Goal: Entertainment & Leisure: Consume media (video, audio)

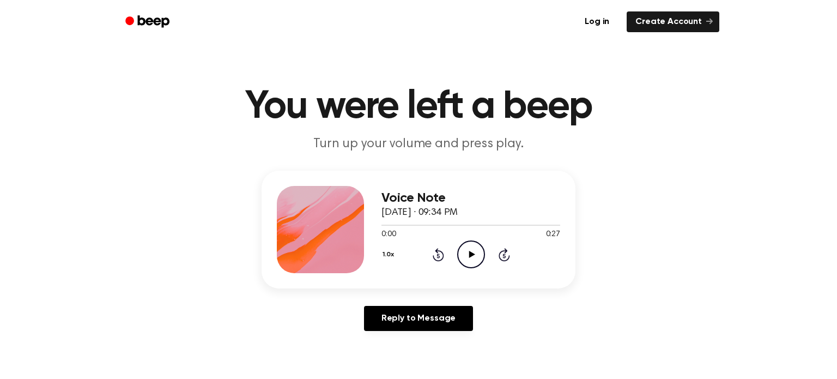
click at [473, 253] on icon at bounding box center [472, 254] width 6 height 7
click at [389, 251] on button "1.0x" at bounding box center [390, 254] width 16 height 19
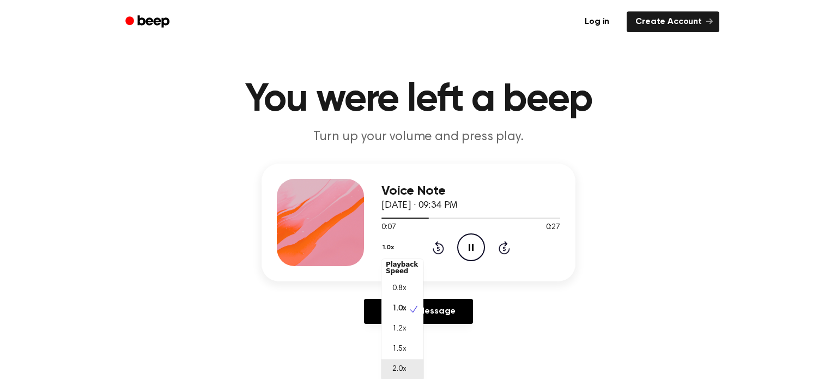
click at [397, 374] on span "2.0x" at bounding box center [400, 369] width 14 height 11
click at [391, 244] on button "2.0x" at bounding box center [391, 247] width 18 height 19
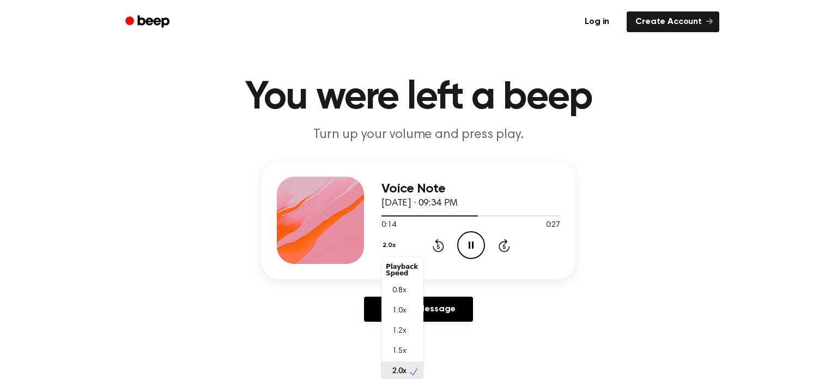
scroll to position [2, 0]
click at [389, 285] on div "0.8x" at bounding box center [396, 288] width 20 height 11
click at [387, 245] on button "0.8x" at bounding box center [391, 245] width 19 height 19
click at [413, 304] on div "1.0x" at bounding box center [403, 311] width 42 height 20
click at [438, 246] on icon at bounding box center [438, 246] width 3 height 4
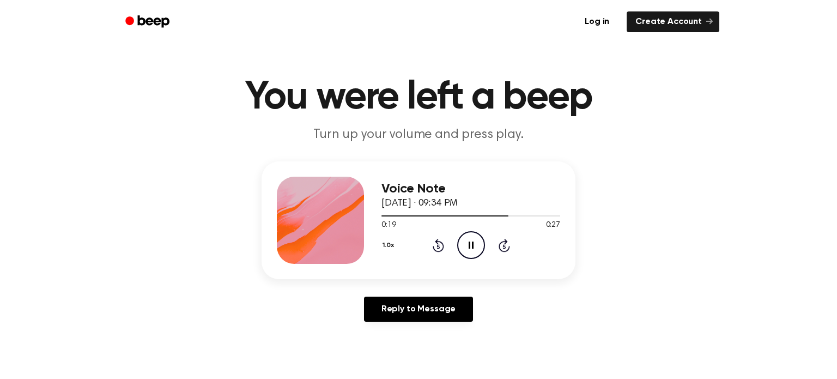
click at [438, 246] on icon at bounding box center [438, 246] width 3 height 4
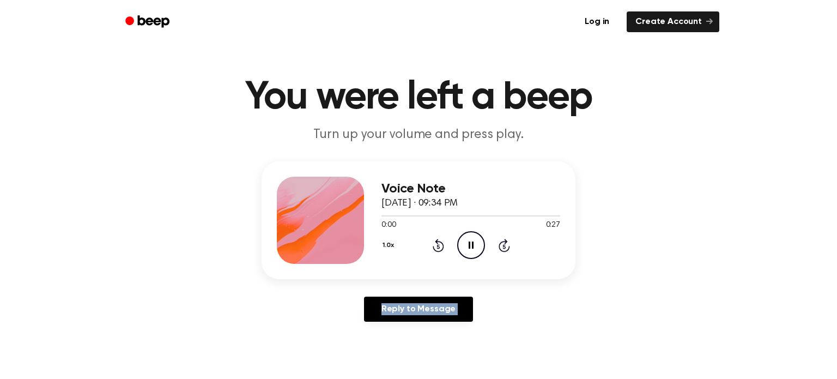
click at [438, 246] on icon at bounding box center [438, 246] width 3 height 4
click at [391, 244] on button "1.0x" at bounding box center [390, 245] width 16 height 19
click at [405, 283] on div "0.8x" at bounding box center [403, 291] width 42 height 20
click at [436, 247] on icon "Rewind 5 seconds" at bounding box center [438, 245] width 12 height 14
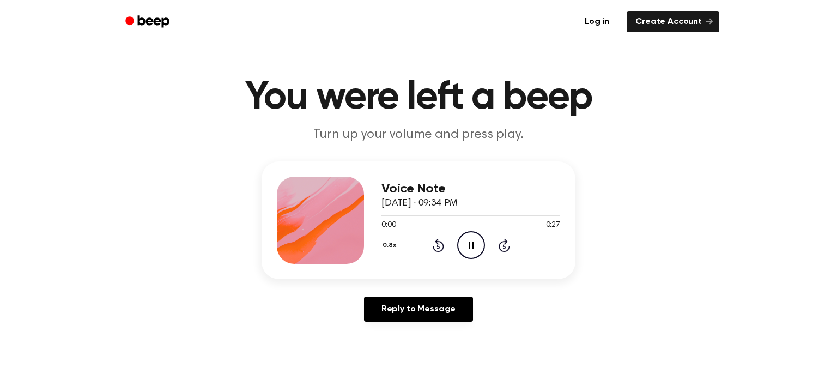
click at [436, 247] on icon "Rewind 5 seconds" at bounding box center [438, 245] width 12 height 14
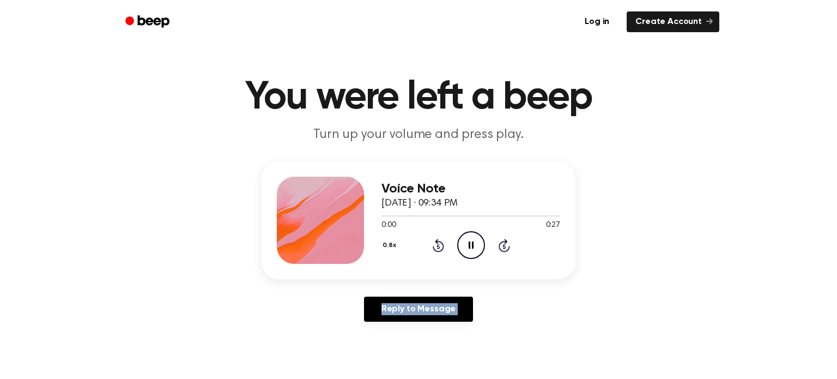
click at [436, 247] on icon "Rewind 5 seconds" at bounding box center [438, 245] width 12 height 14
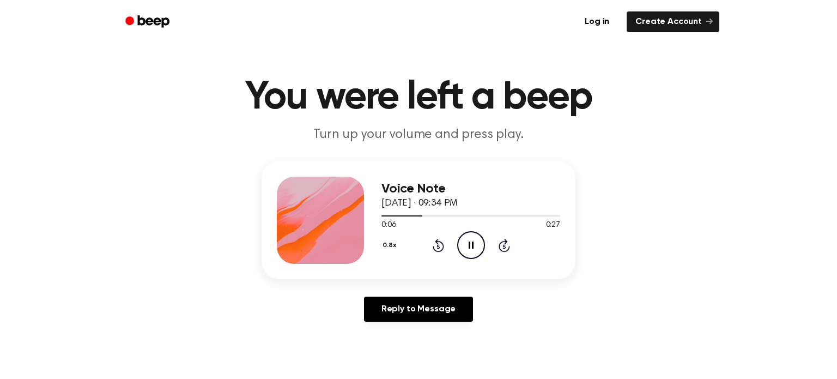
click at [436, 247] on icon "Rewind 5 seconds" at bounding box center [438, 245] width 12 height 14
click at [396, 248] on button "0.8x" at bounding box center [391, 245] width 19 height 19
click at [400, 366] on span "2.0x" at bounding box center [400, 366] width 14 height 11
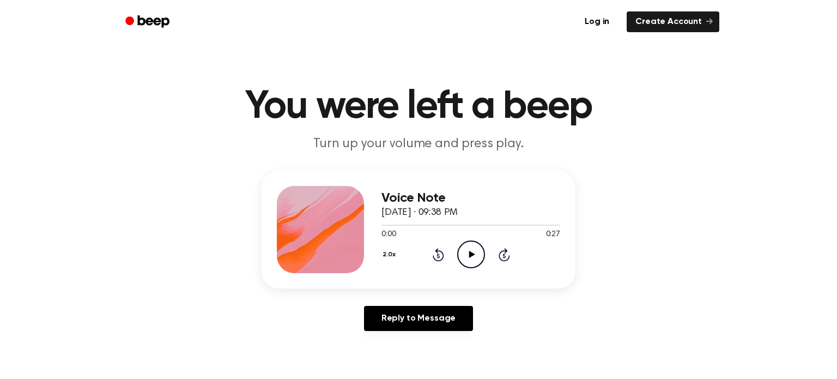
click at [472, 249] on icon "Play Audio" at bounding box center [471, 254] width 28 height 28
click at [390, 256] on div "2.0x Rewind 5 seconds Pause Audio Skip 5 seconds" at bounding box center [471, 254] width 179 height 28
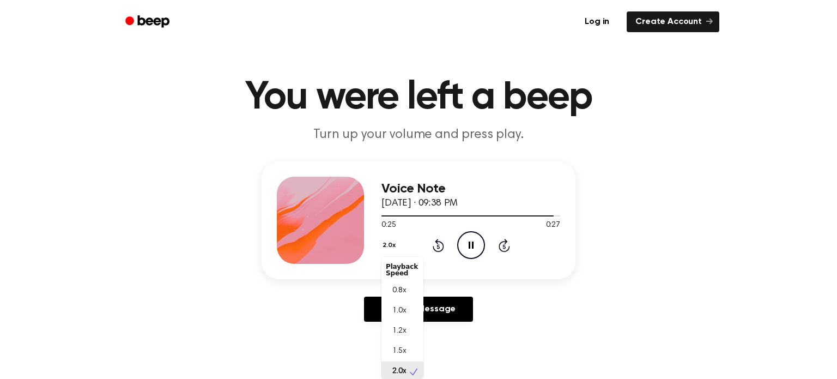
scroll to position [2, 0]
click at [407, 312] on div "1.0x" at bounding box center [403, 309] width 42 height 20
click at [470, 254] on icon "Play Audio" at bounding box center [471, 245] width 28 height 28
click at [442, 248] on icon "Rewind 5 seconds" at bounding box center [438, 245] width 12 height 14
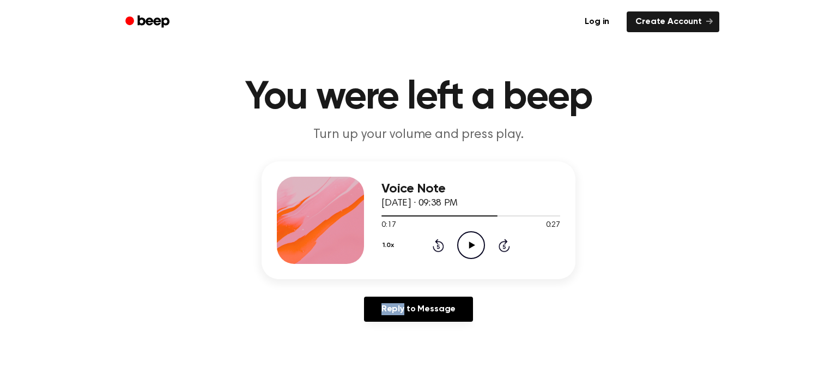
click at [442, 248] on icon "Rewind 5 seconds" at bounding box center [438, 245] width 12 height 14
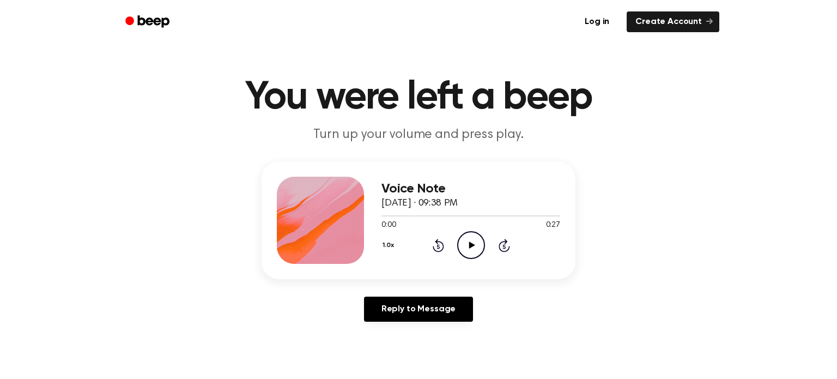
click at [442, 248] on icon "Rewind 5 seconds" at bounding box center [438, 245] width 12 height 14
click at [458, 245] on icon "Play Audio" at bounding box center [471, 245] width 28 height 28
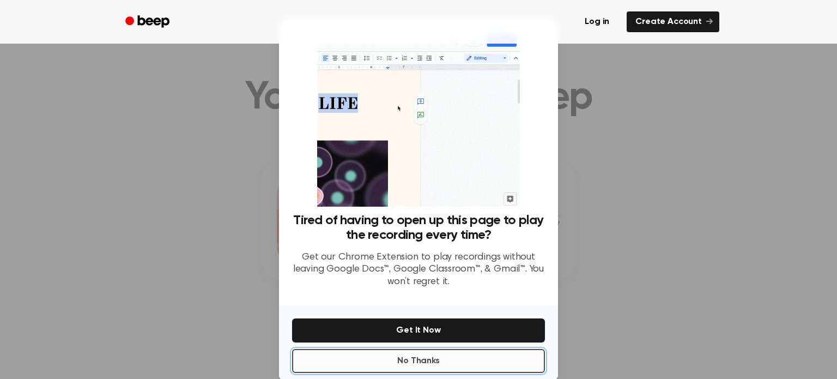
click at [461, 352] on button "No Thanks" at bounding box center [418, 361] width 253 height 24
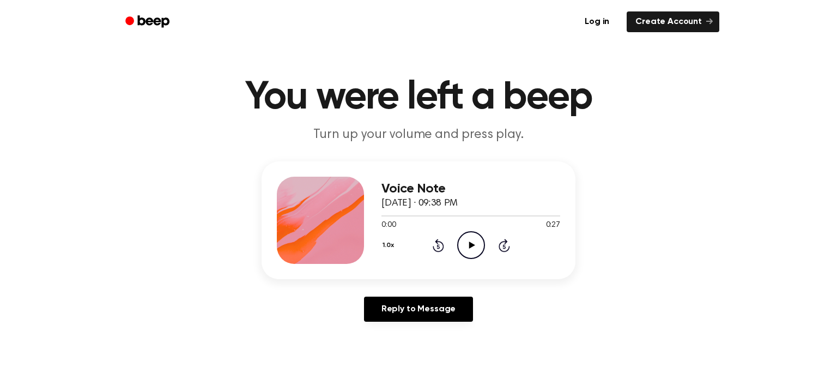
click at [468, 255] on icon "Play Audio" at bounding box center [471, 245] width 28 height 28
click at [468, 255] on icon "Pause Audio" at bounding box center [471, 245] width 28 height 28
click at [468, 255] on icon "Play Audio" at bounding box center [471, 245] width 28 height 28
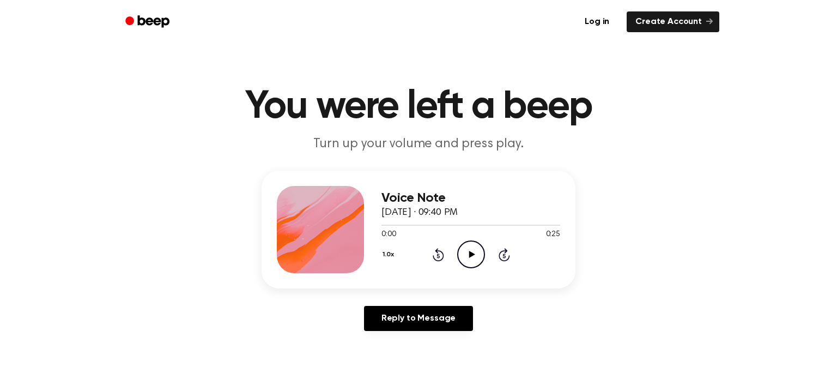
click at [397, 191] on h3 "Voice Note" at bounding box center [471, 198] width 179 height 15
click at [457, 250] on icon "Play Audio" at bounding box center [471, 254] width 28 height 28
click at [466, 249] on icon "Play Audio" at bounding box center [471, 254] width 28 height 28
click at [437, 249] on icon at bounding box center [438, 254] width 11 height 13
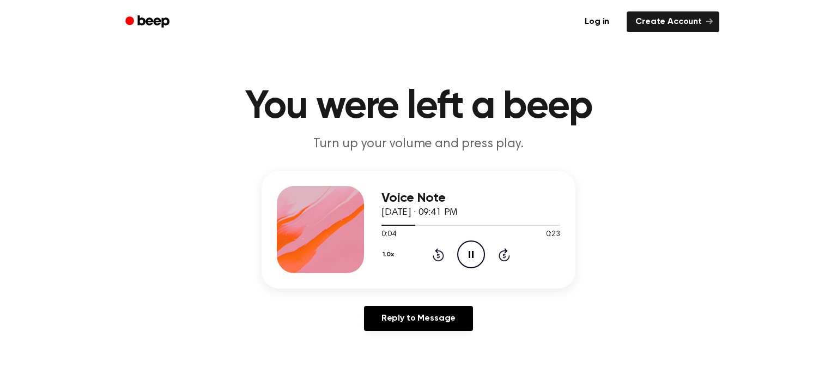
click at [437, 249] on icon at bounding box center [438, 254] width 11 height 13
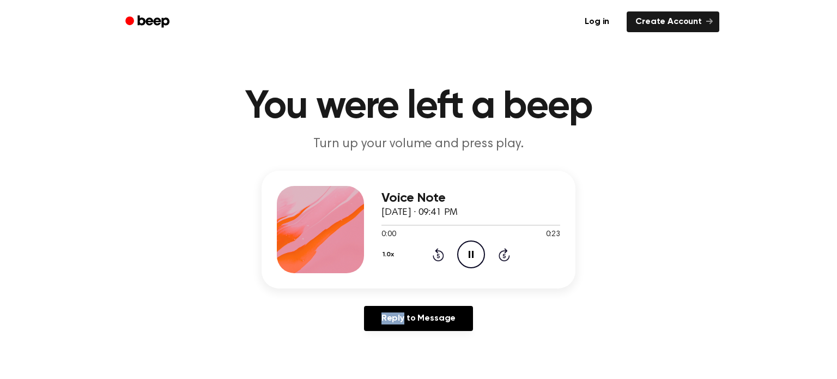
click at [437, 249] on icon at bounding box center [438, 254] width 11 height 13
click at [438, 249] on icon at bounding box center [438, 254] width 11 height 13
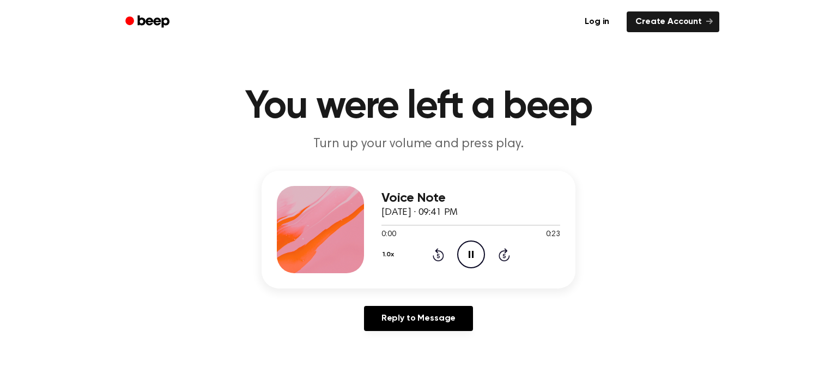
click at [438, 249] on icon at bounding box center [438, 254] width 11 height 13
click at [441, 250] on icon "Rewind 5 seconds" at bounding box center [438, 255] width 12 height 14
click at [437, 252] on icon at bounding box center [438, 254] width 11 height 13
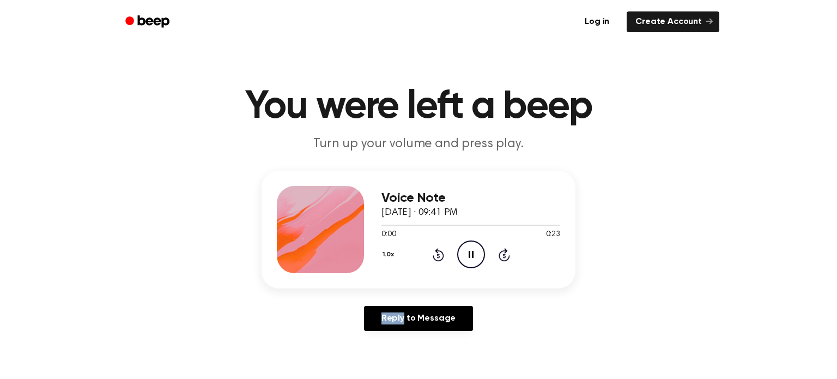
click at [437, 252] on icon at bounding box center [438, 254] width 11 height 13
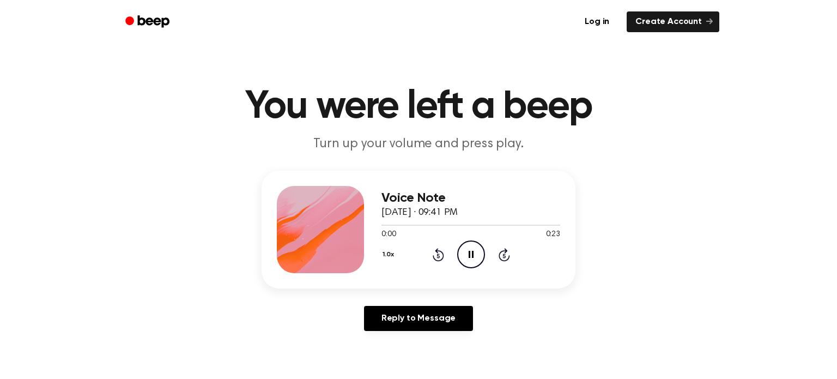
click at [437, 252] on icon at bounding box center [438, 254] width 11 height 13
click at [441, 256] on icon "Rewind 5 seconds" at bounding box center [438, 255] width 12 height 14
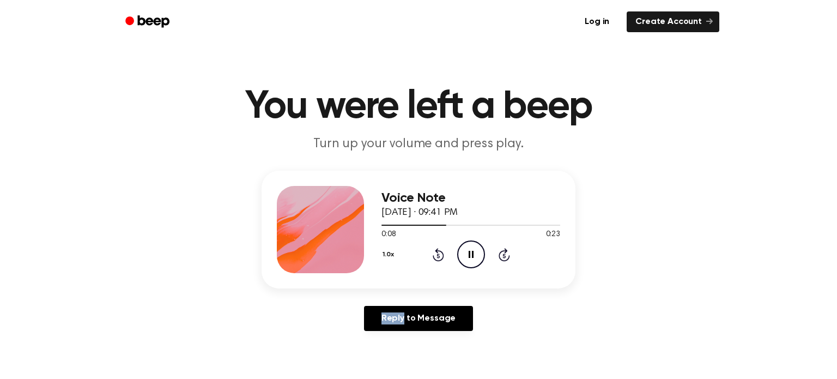
click at [441, 256] on icon "Rewind 5 seconds" at bounding box center [438, 255] width 12 height 14
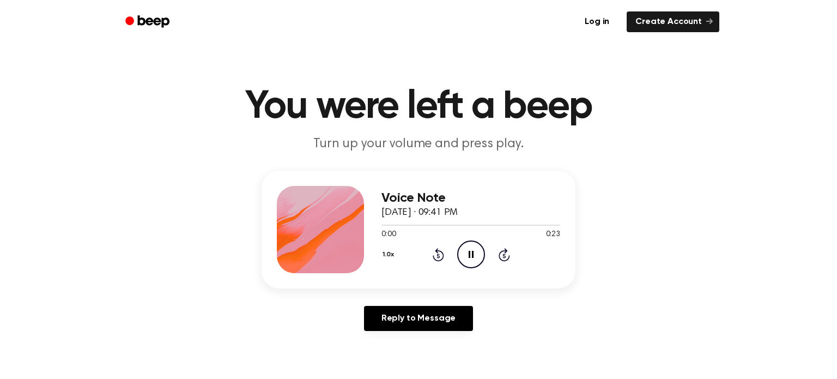
click at [441, 256] on icon "Rewind 5 seconds" at bounding box center [438, 255] width 12 height 14
click at [466, 254] on icon "Play Audio" at bounding box center [471, 254] width 28 height 28
click at [471, 260] on icon "Play Audio" at bounding box center [471, 254] width 28 height 28
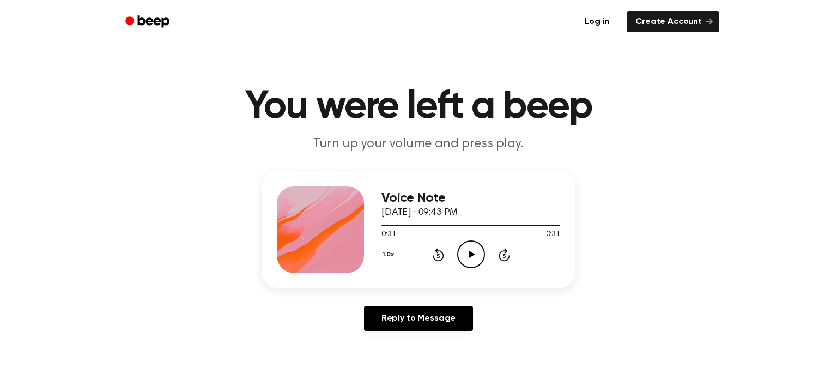
click at [464, 254] on icon "Play Audio" at bounding box center [471, 254] width 28 height 28
click at [442, 254] on icon "Rewind 5 seconds" at bounding box center [438, 255] width 12 height 14
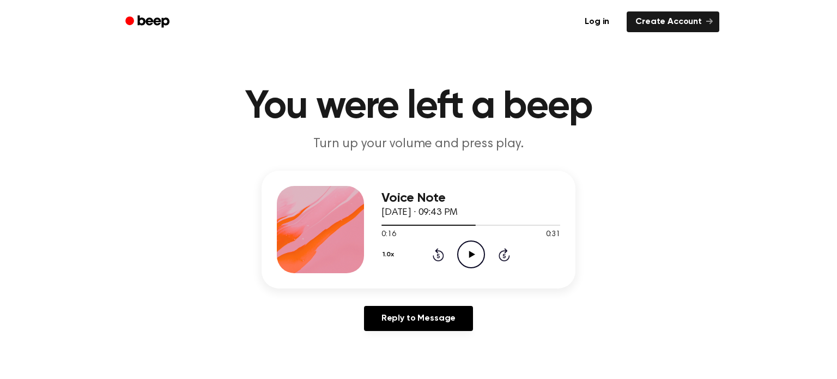
click at [442, 254] on icon "Rewind 5 seconds" at bounding box center [438, 255] width 12 height 14
click at [470, 255] on icon at bounding box center [472, 254] width 6 height 7
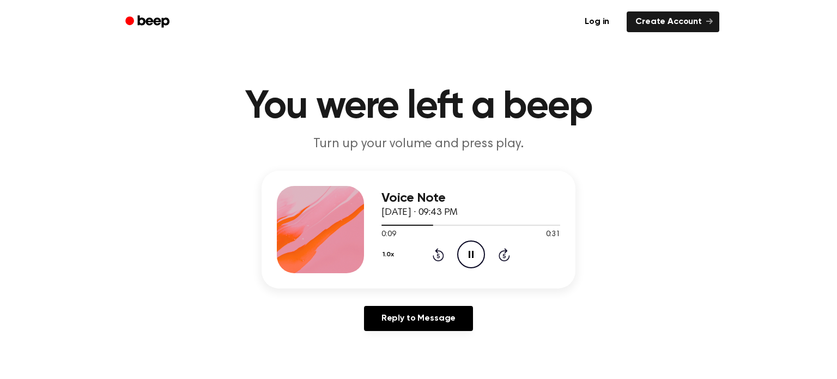
click at [439, 258] on icon "Rewind 5 seconds" at bounding box center [438, 255] width 12 height 14
click at [479, 254] on icon "Play Audio" at bounding box center [471, 254] width 28 height 28
click at [474, 244] on icon "Play Audio" at bounding box center [471, 254] width 28 height 28
click at [474, 244] on icon "Pause Audio" at bounding box center [471, 254] width 28 height 28
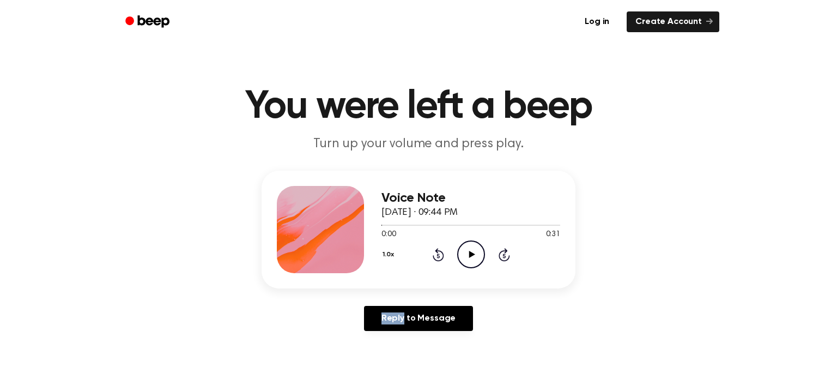
click at [474, 244] on icon "Play Audio" at bounding box center [471, 254] width 28 height 28
click at [436, 252] on icon "Rewind 5 seconds" at bounding box center [438, 255] width 12 height 14
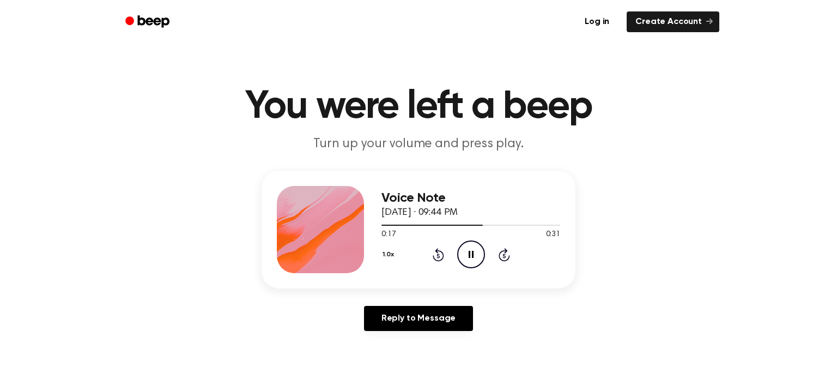
click at [438, 255] on icon "Rewind 5 seconds" at bounding box center [438, 255] width 12 height 14
click at [464, 249] on icon "Play Audio" at bounding box center [471, 254] width 28 height 28
click at [457, 249] on icon "Play Audio" at bounding box center [471, 254] width 28 height 28
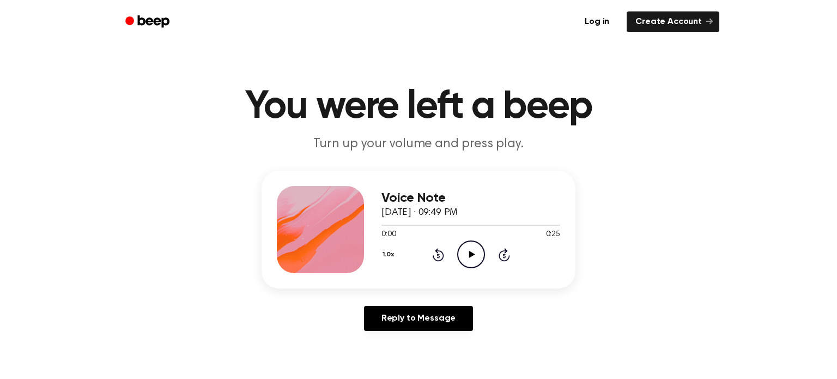
click at [472, 252] on icon at bounding box center [472, 254] width 6 height 7
click at [472, 252] on icon "Pause Audio" at bounding box center [471, 254] width 28 height 28
click at [472, 252] on icon at bounding box center [472, 254] width 6 height 7
click at [465, 248] on icon "Play Audio" at bounding box center [471, 254] width 28 height 28
click at [439, 249] on icon "Rewind 5 seconds" at bounding box center [438, 255] width 12 height 14
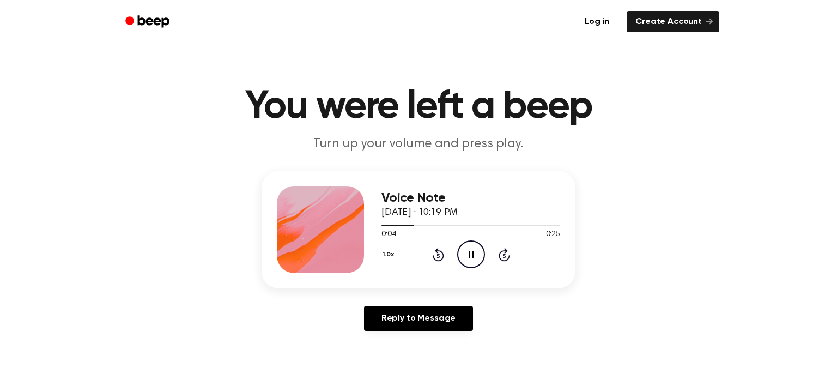
click at [439, 249] on icon "Rewind 5 seconds" at bounding box center [438, 255] width 12 height 14
click at [461, 250] on icon "Play Audio" at bounding box center [471, 254] width 28 height 28
click at [475, 253] on icon "Play Audio" at bounding box center [471, 254] width 28 height 28
click at [461, 262] on icon "Play Audio" at bounding box center [471, 254] width 28 height 28
click at [473, 254] on icon at bounding box center [472, 254] width 6 height 7
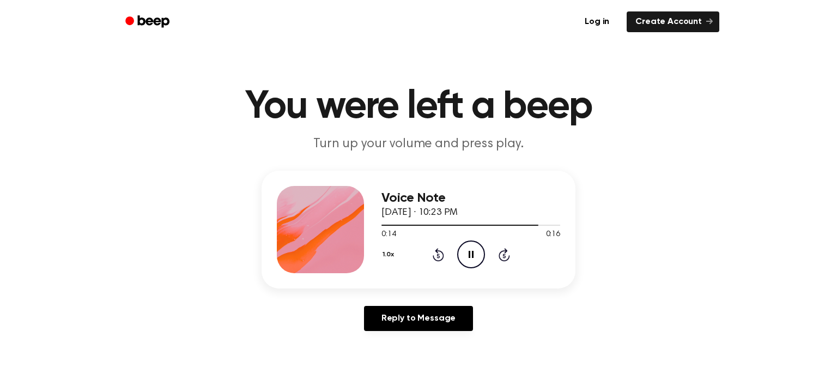
click at [438, 253] on icon at bounding box center [438, 254] width 11 height 13
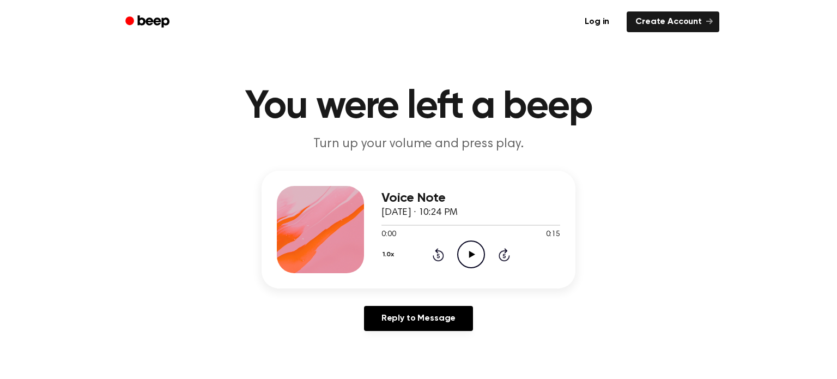
click at [462, 252] on icon "Play Audio" at bounding box center [471, 254] width 28 height 28
click at [470, 255] on icon at bounding box center [472, 254] width 6 height 7
click at [439, 253] on icon "Rewind 5 seconds" at bounding box center [438, 255] width 12 height 14
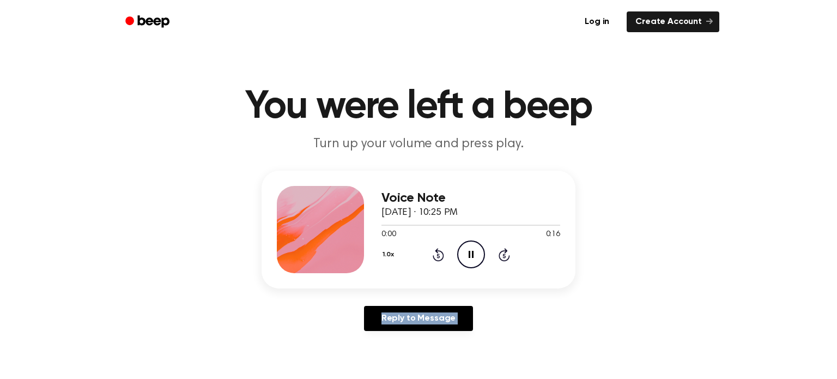
click at [439, 253] on icon "Rewind 5 seconds" at bounding box center [438, 255] width 12 height 14
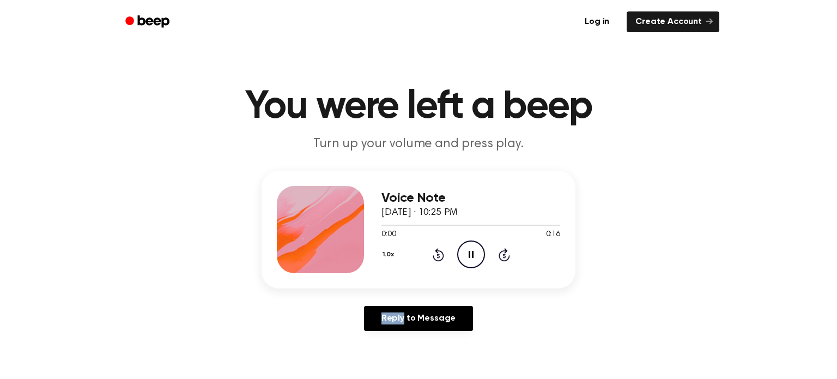
click at [439, 253] on icon "Rewind 5 seconds" at bounding box center [438, 255] width 12 height 14
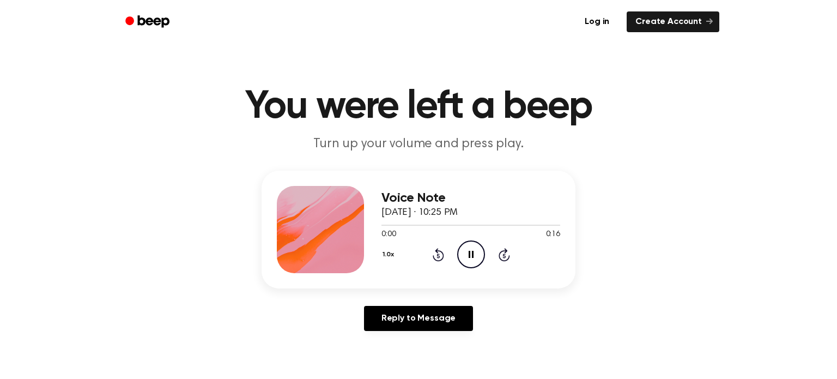
click at [439, 253] on icon "Rewind 5 seconds" at bounding box center [438, 255] width 12 height 14
click at [438, 252] on icon at bounding box center [438, 254] width 11 height 13
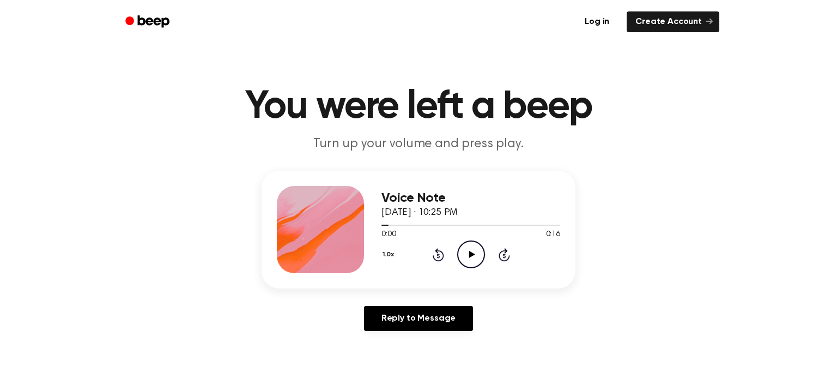
click at [436, 251] on icon at bounding box center [438, 254] width 11 height 13
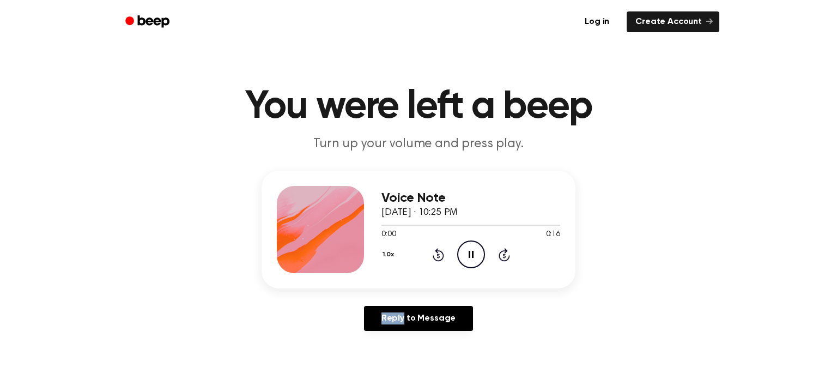
click at [436, 251] on icon at bounding box center [438, 254] width 11 height 13
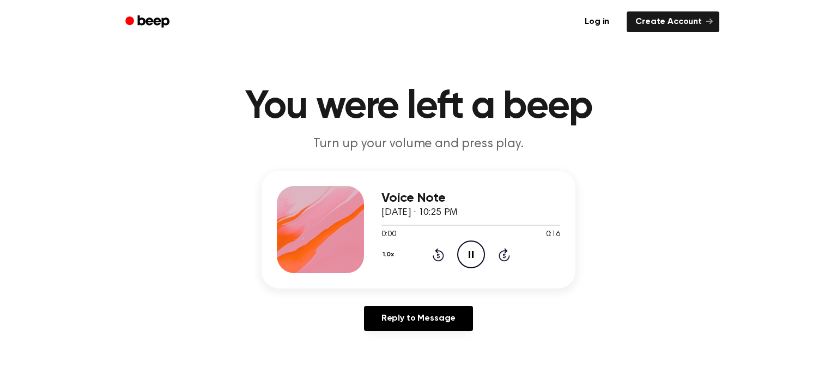
click at [436, 251] on icon at bounding box center [438, 254] width 11 height 13
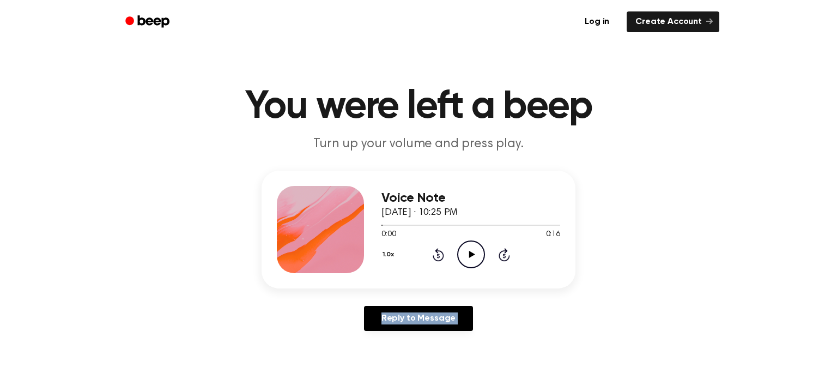
click at [436, 251] on icon at bounding box center [438, 254] width 11 height 13
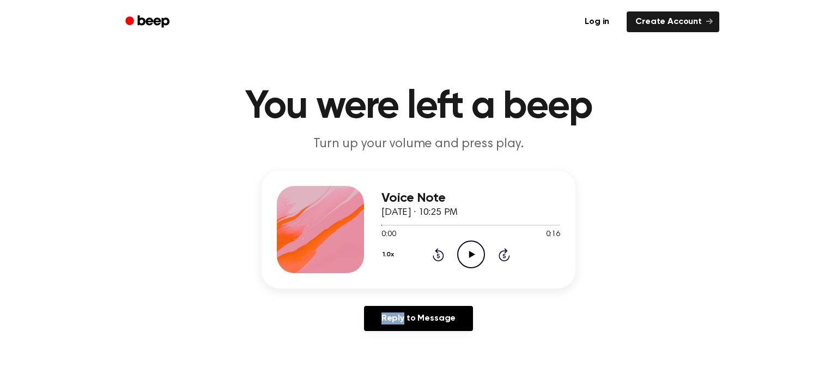
click at [436, 250] on icon at bounding box center [438, 254] width 11 height 13
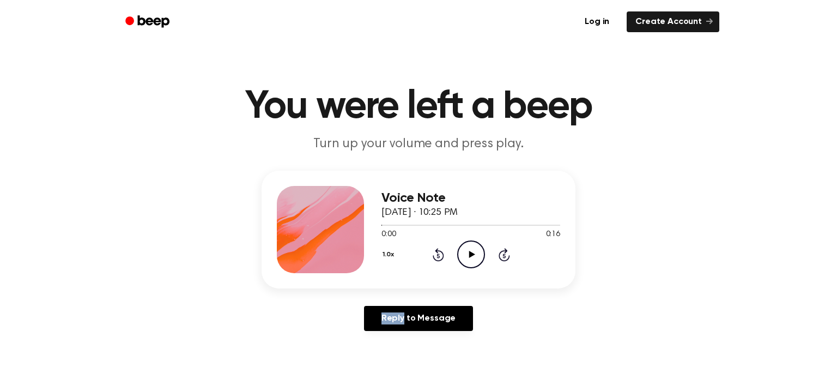
click at [436, 250] on icon at bounding box center [438, 254] width 11 height 13
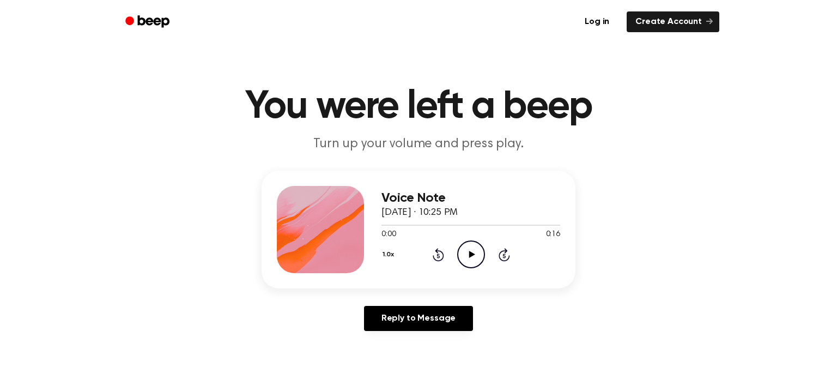
click at [436, 250] on icon at bounding box center [438, 254] width 11 height 13
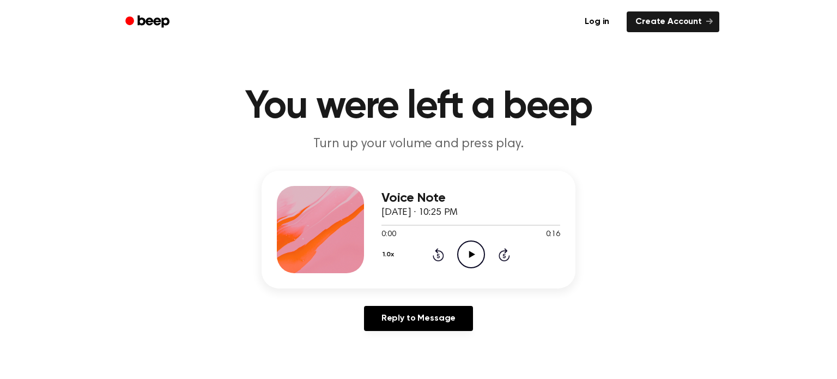
click at [436, 250] on icon at bounding box center [438, 254] width 11 height 13
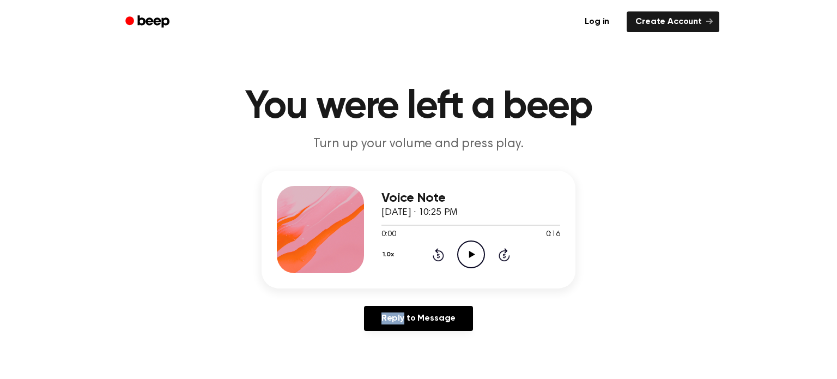
click at [436, 250] on icon at bounding box center [438, 254] width 11 height 13
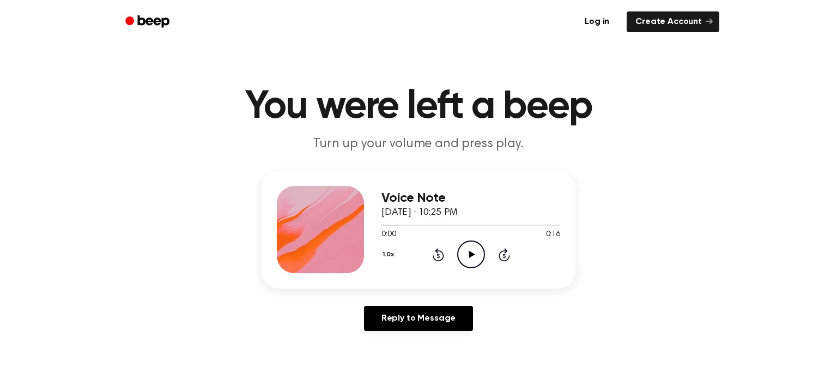
click at [436, 250] on icon at bounding box center [438, 254] width 11 height 13
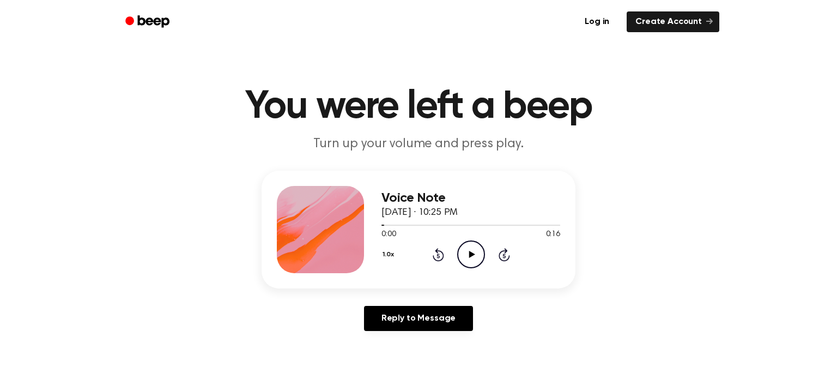
click at [436, 250] on icon at bounding box center [438, 254] width 11 height 13
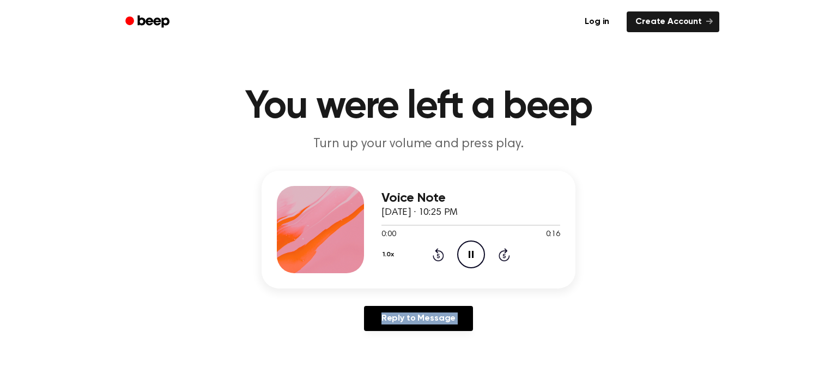
click at [436, 250] on icon at bounding box center [438, 254] width 11 height 13
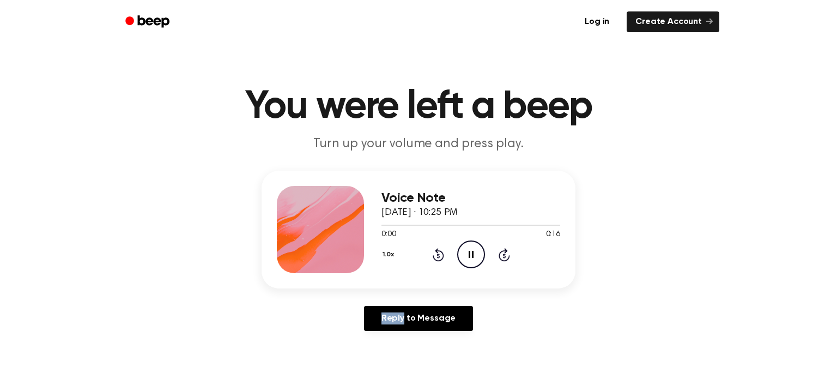
click at [436, 250] on icon at bounding box center [438, 254] width 11 height 13
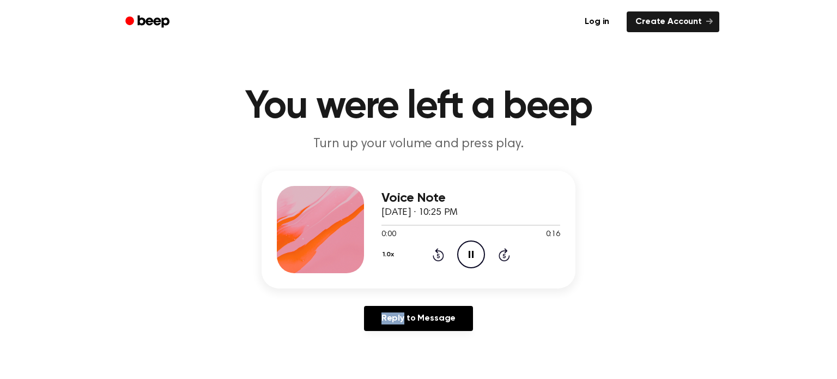
click at [436, 250] on icon at bounding box center [438, 254] width 11 height 13
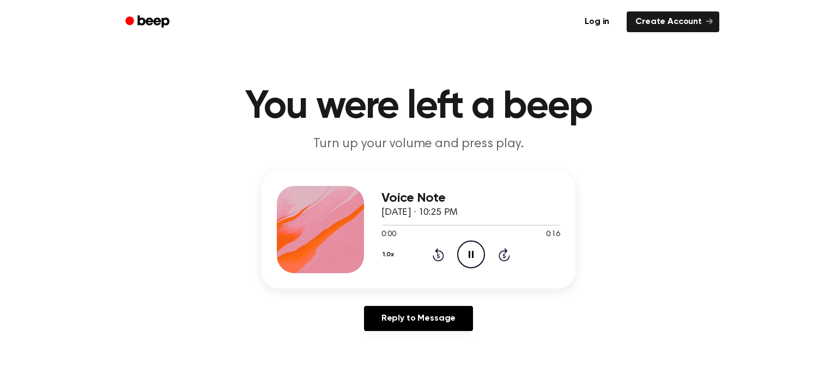
click at [436, 250] on icon at bounding box center [438, 254] width 11 height 13
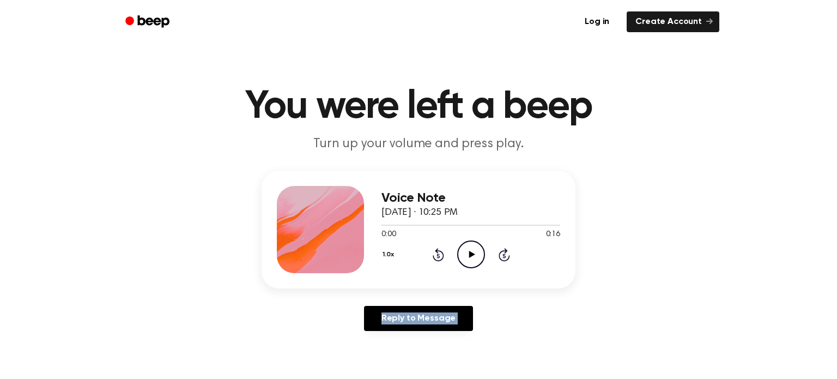
click at [436, 250] on icon at bounding box center [438, 254] width 11 height 13
click at [439, 251] on icon at bounding box center [438, 254] width 11 height 13
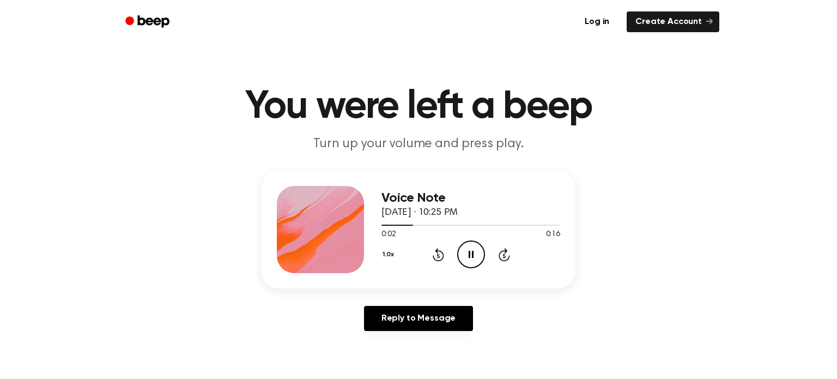
click at [441, 256] on icon "Rewind 5 seconds" at bounding box center [438, 255] width 12 height 14
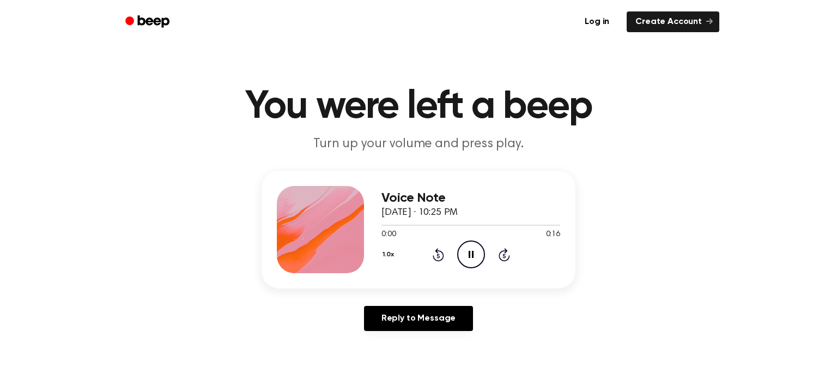
click at [441, 256] on icon "Rewind 5 seconds" at bounding box center [438, 255] width 12 height 14
click at [467, 245] on icon "Play Audio" at bounding box center [471, 254] width 28 height 28
click at [464, 262] on icon "Play Audio" at bounding box center [471, 254] width 28 height 28
click at [441, 256] on icon "Rewind 5 seconds" at bounding box center [438, 255] width 12 height 14
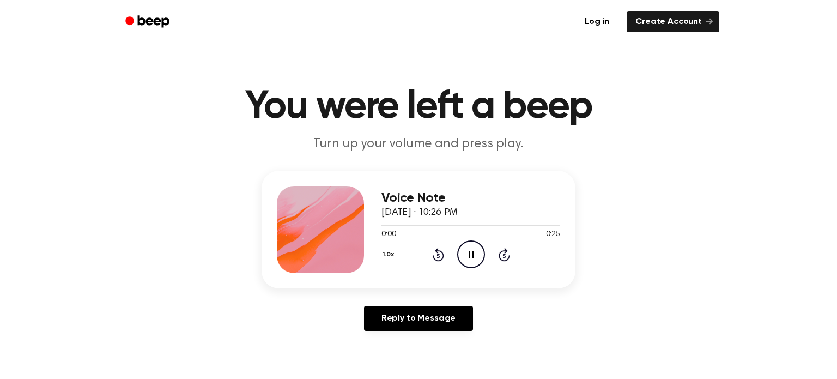
click at [441, 256] on icon "Rewind 5 seconds" at bounding box center [438, 255] width 12 height 14
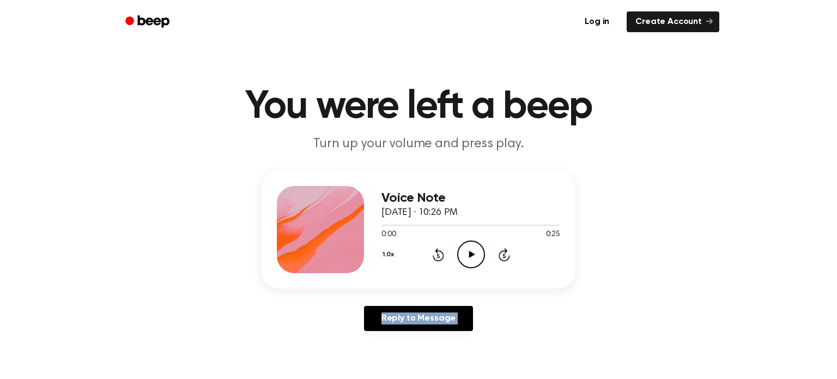
click at [441, 256] on icon "Rewind 5 seconds" at bounding box center [438, 255] width 12 height 14
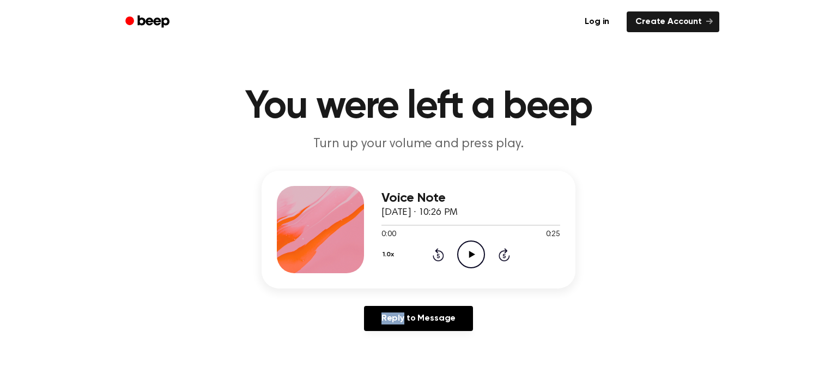
click at [441, 256] on icon "Rewind 5 seconds" at bounding box center [438, 255] width 12 height 14
click at [426, 235] on div "0:01 0:25" at bounding box center [471, 234] width 179 height 11
click at [437, 256] on icon "Rewind 5 seconds" at bounding box center [438, 255] width 12 height 14
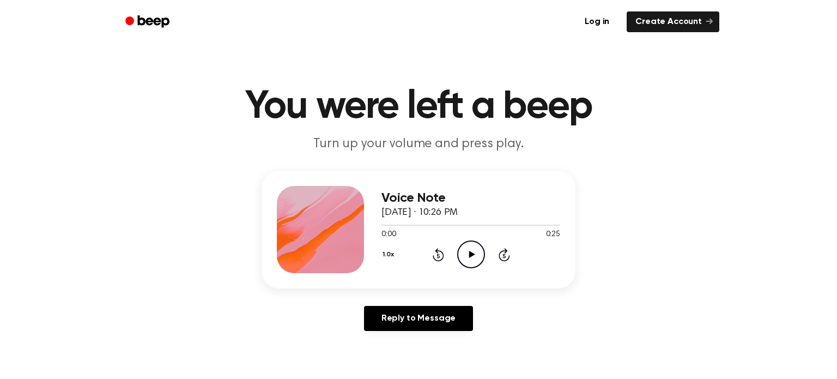
click at [437, 256] on icon "Rewind 5 seconds" at bounding box center [438, 255] width 12 height 14
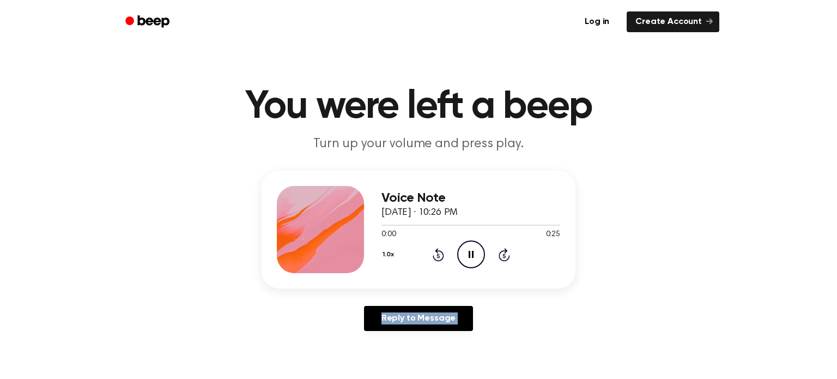
click at [437, 256] on icon "Rewind 5 seconds" at bounding box center [438, 255] width 12 height 14
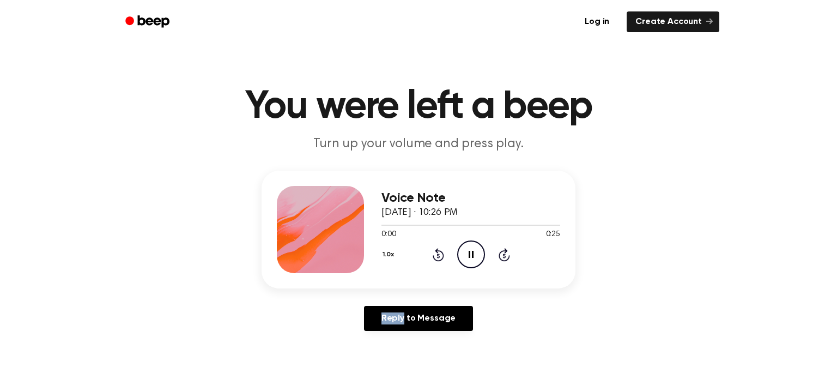
click at [437, 256] on icon "Rewind 5 seconds" at bounding box center [438, 255] width 12 height 14
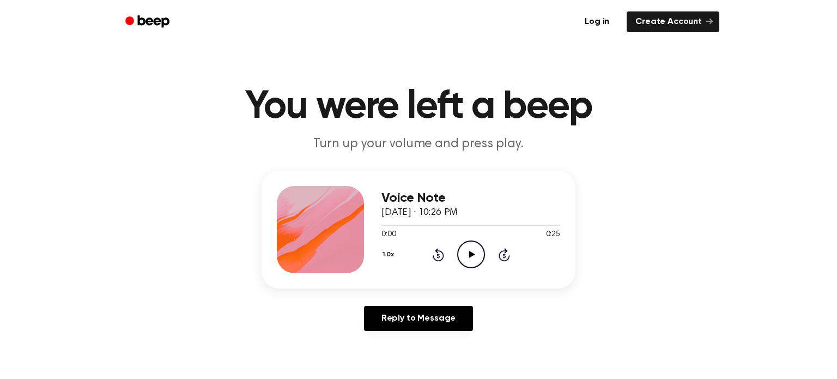
click at [437, 256] on icon "Rewind 5 seconds" at bounding box center [438, 255] width 12 height 14
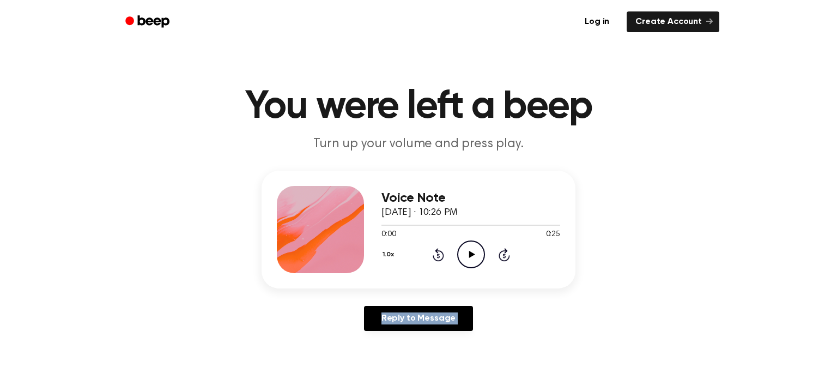
click at [437, 256] on icon "Rewind 5 seconds" at bounding box center [438, 255] width 12 height 14
click at [436, 256] on icon "Rewind 5 seconds" at bounding box center [438, 255] width 12 height 14
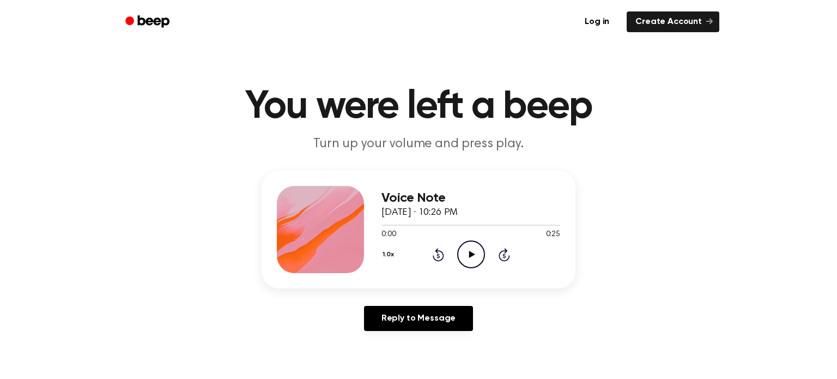
click at [436, 256] on icon "Rewind 5 seconds" at bounding box center [438, 255] width 12 height 14
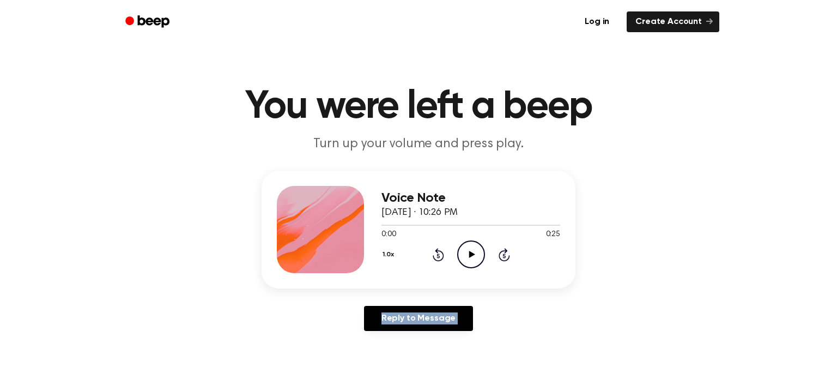
click at [436, 256] on icon "Rewind 5 seconds" at bounding box center [438, 255] width 12 height 14
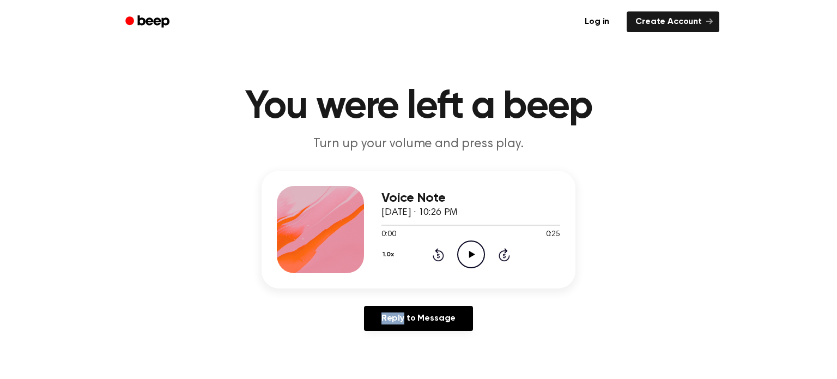
click at [436, 256] on icon "Rewind 5 seconds" at bounding box center [438, 255] width 12 height 14
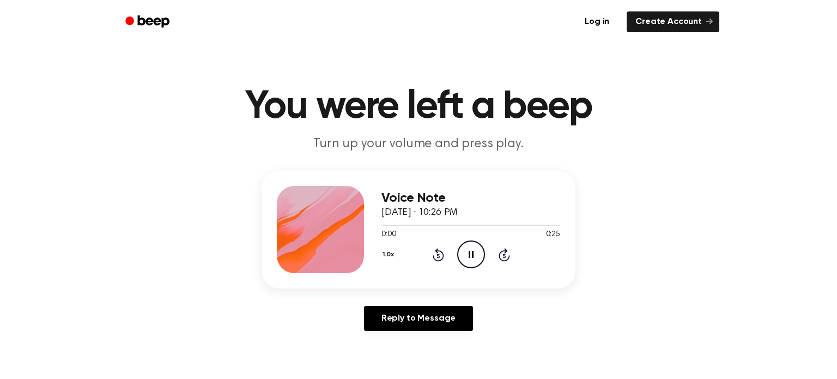
click at [436, 256] on icon "Rewind 5 seconds" at bounding box center [438, 255] width 12 height 14
click at [439, 255] on icon "Rewind 5 seconds" at bounding box center [438, 255] width 12 height 14
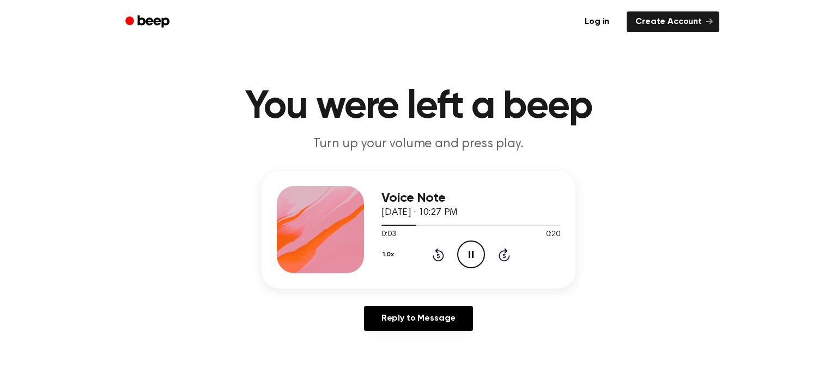
click at [438, 253] on icon "Rewind 5 seconds" at bounding box center [438, 255] width 12 height 14
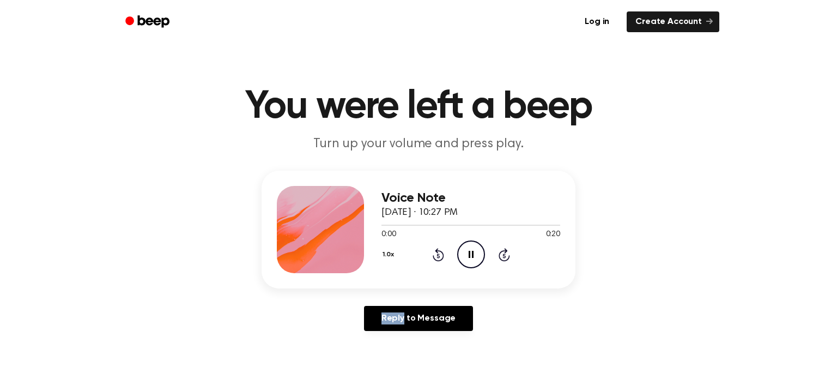
click at [438, 253] on icon "Rewind 5 seconds" at bounding box center [438, 255] width 12 height 14
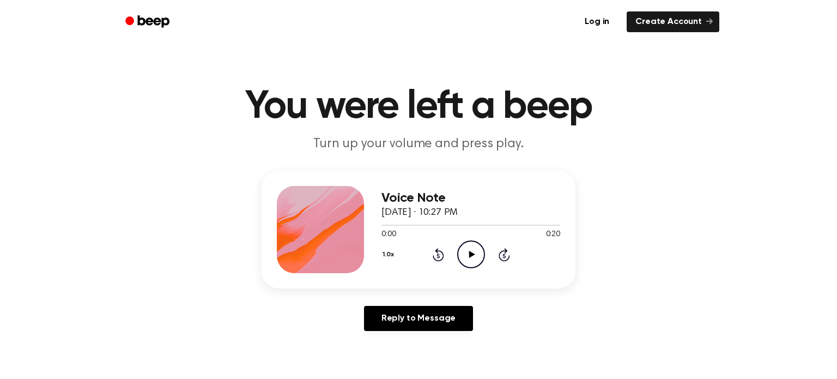
click at [438, 253] on icon "Rewind 5 seconds" at bounding box center [438, 255] width 12 height 14
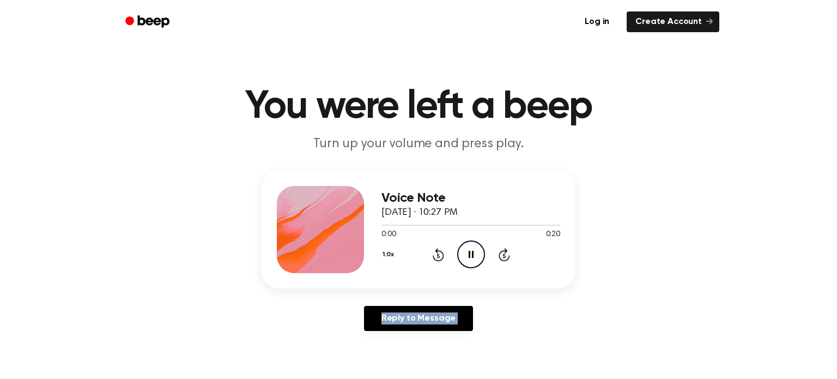
click at [438, 253] on icon "Rewind 5 seconds" at bounding box center [438, 255] width 12 height 14
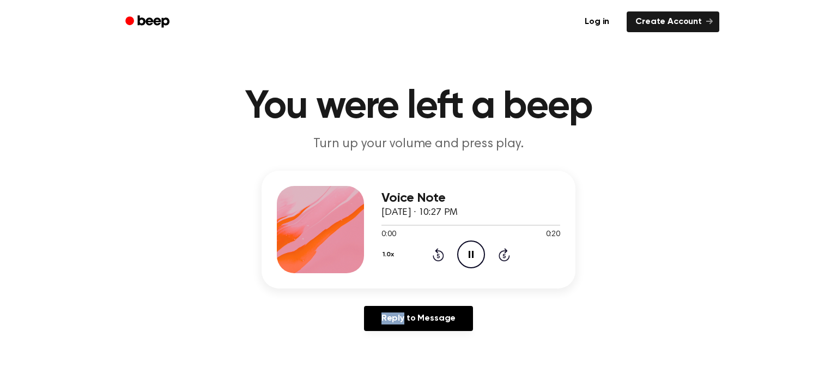
click at [438, 253] on icon "Rewind 5 seconds" at bounding box center [438, 255] width 12 height 14
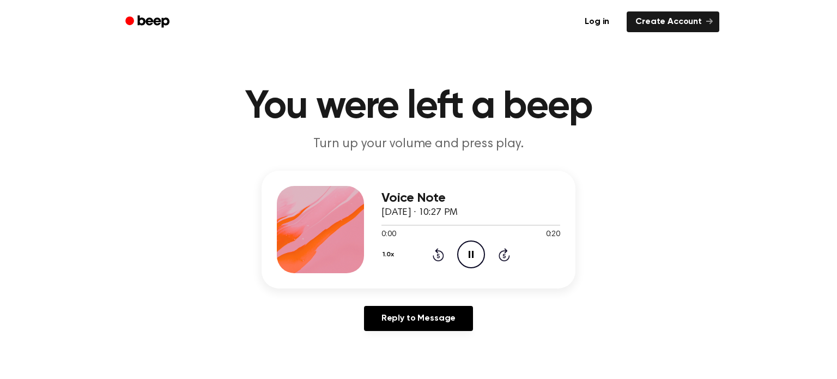
click at [438, 253] on icon "Rewind 5 seconds" at bounding box center [438, 255] width 12 height 14
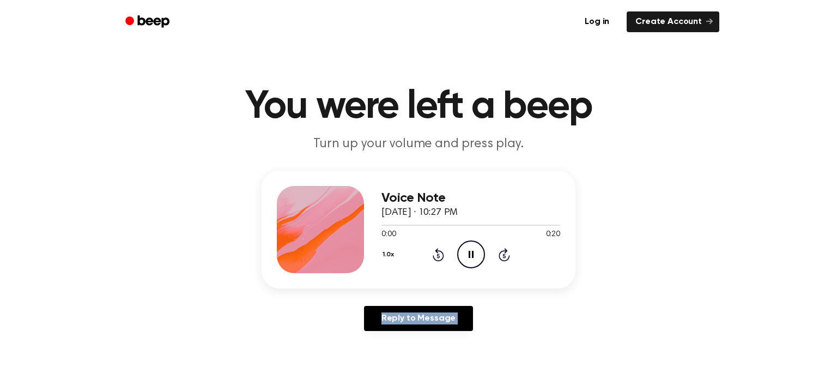
click at [438, 253] on icon "Rewind 5 seconds" at bounding box center [438, 255] width 12 height 14
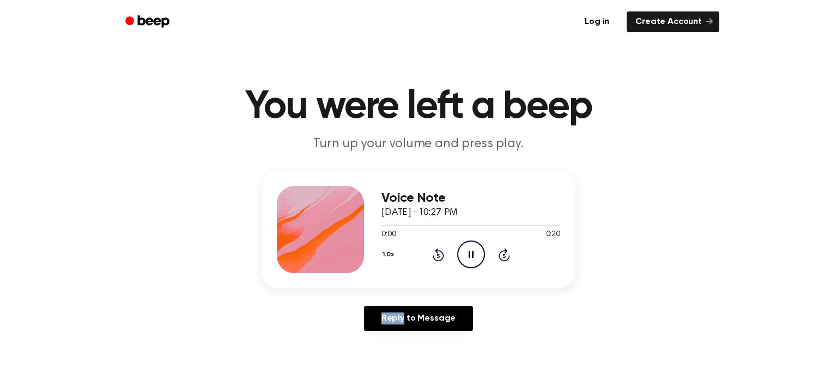
click at [438, 253] on icon "Rewind 5 seconds" at bounding box center [438, 255] width 12 height 14
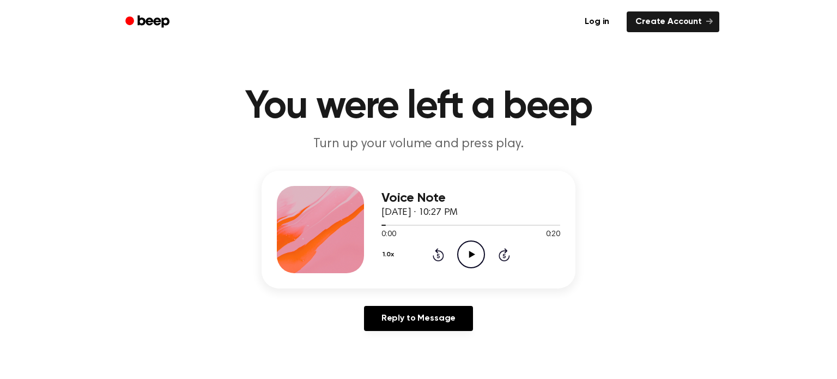
click at [438, 253] on icon "Rewind 5 seconds" at bounding box center [438, 255] width 12 height 14
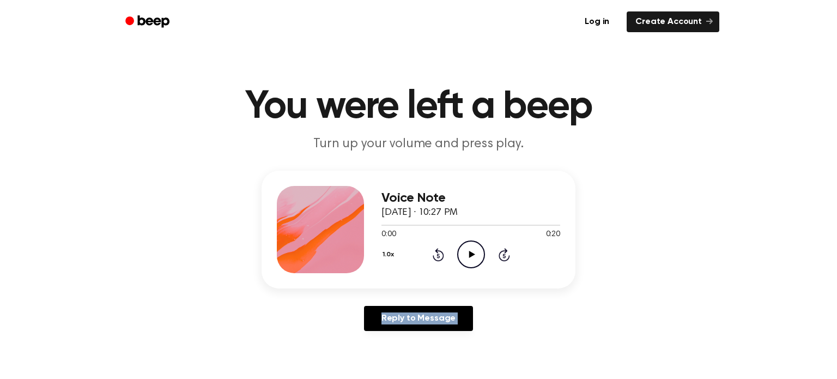
click at [438, 253] on icon "Rewind 5 seconds" at bounding box center [438, 255] width 12 height 14
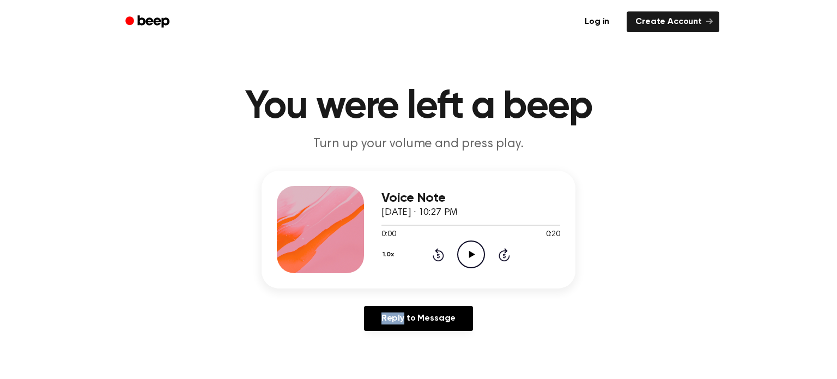
click at [438, 253] on icon "Rewind 5 seconds" at bounding box center [438, 255] width 12 height 14
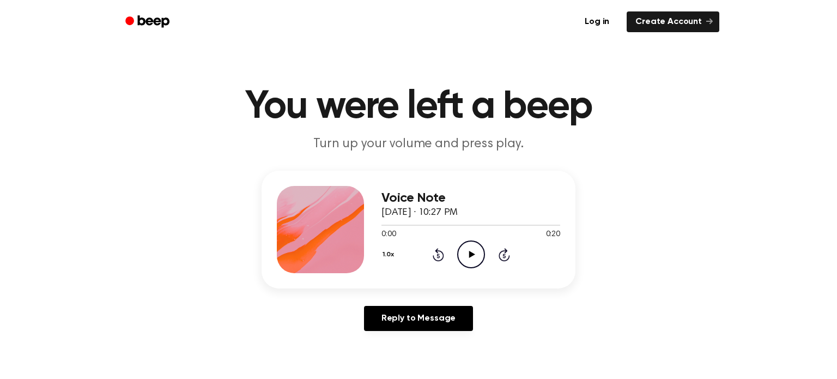
click at [438, 253] on icon "Rewind 5 seconds" at bounding box center [438, 255] width 12 height 14
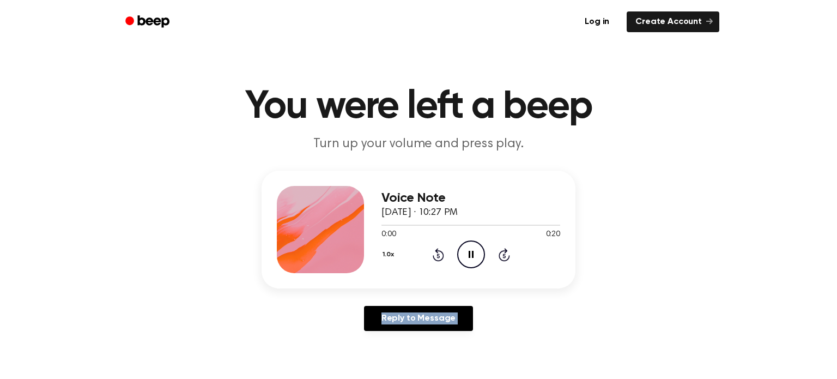
click at [438, 253] on icon "Rewind 5 seconds" at bounding box center [438, 255] width 12 height 14
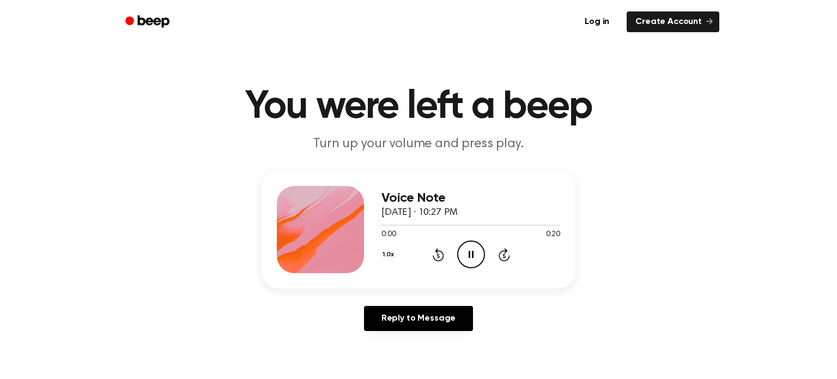
click at [438, 253] on icon "Rewind 5 seconds" at bounding box center [438, 255] width 12 height 14
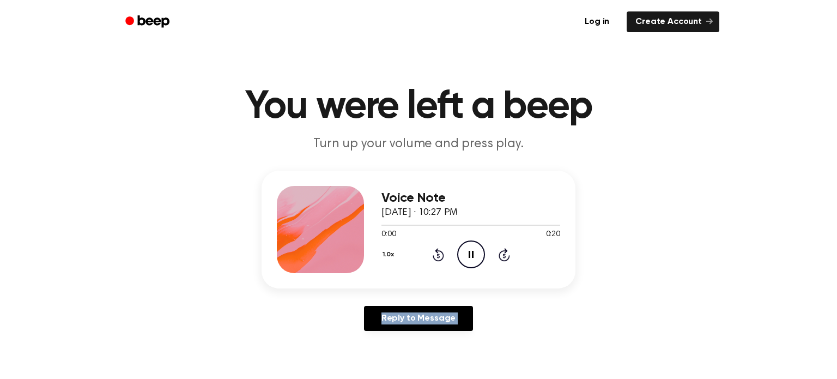
click at [438, 253] on icon "Rewind 5 seconds" at bounding box center [438, 255] width 12 height 14
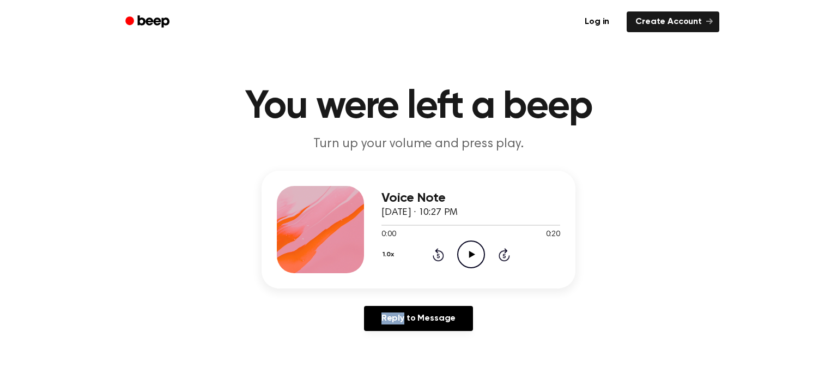
click at [438, 253] on icon "Rewind 5 seconds" at bounding box center [438, 255] width 12 height 14
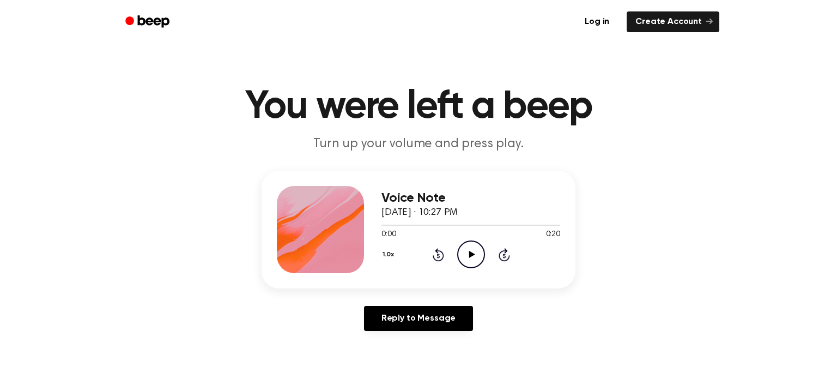
click at [438, 253] on icon "Rewind 5 seconds" at bounding box center [438, 255] width 12 height 14
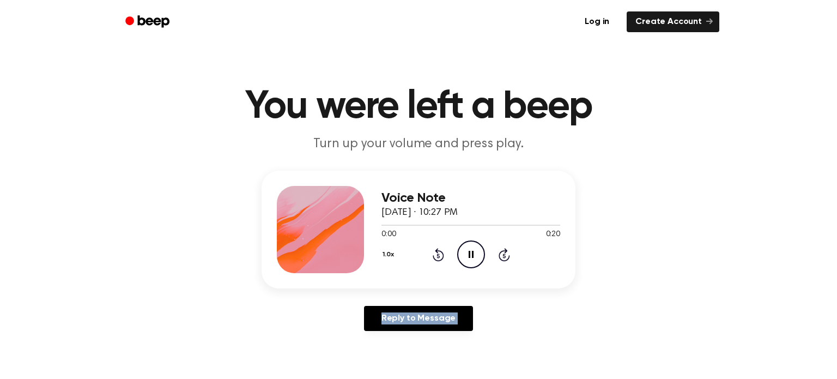
click at [438, 253] on icon "Rewind 5 seconds" at bounding box center [438, 255] width 12 height 14
click at [476, 259] on icon "Play Audio" at bounding box center [471, 254] width 28 height 28
click at [476, 257] on icon "Play Audio" at bounding box center [471, 254] width 28 height 28
click at [474, 254] on icon at bounding box center [472, 254] width 6 height 7
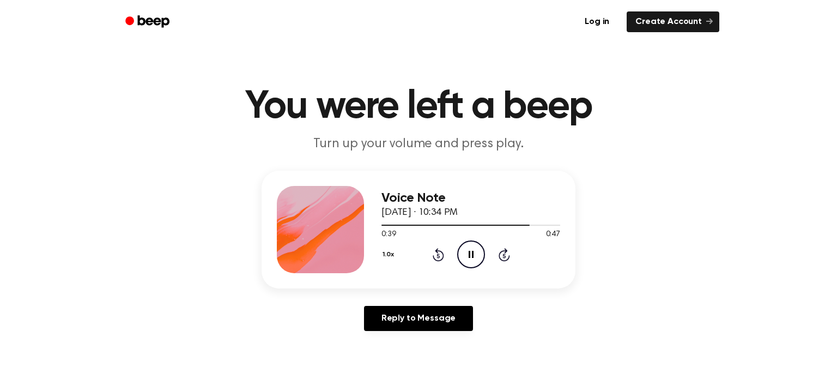
click at [440, 257] on icon "Rewind 5 seconds" at bounding box center [438, 255] width 12 height 14
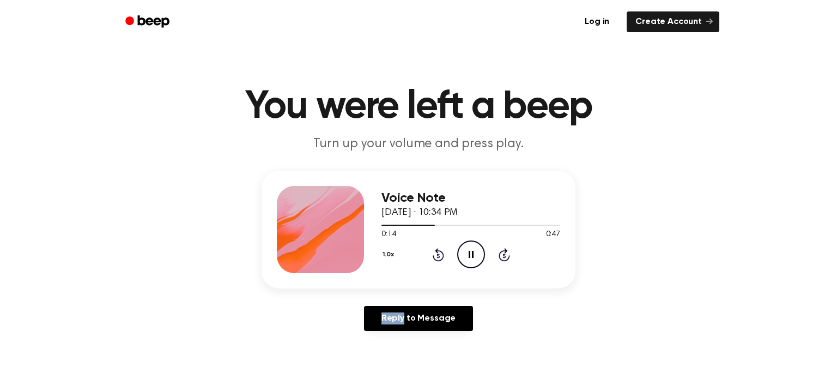
click at [440, 257] on icon "Rewind 5 seconds" at bounding box center [438, 255] width 12 height 14
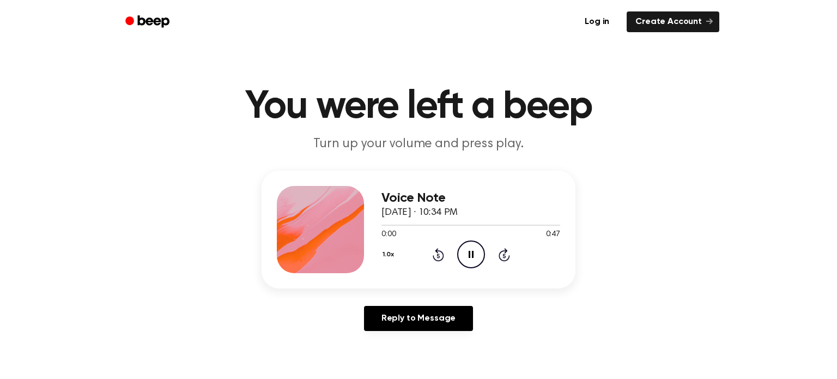
click at [440, 257] on icon "Rewind 5 seconds" at bounding box center [438, 255] width 12 height 14
click at [481, 258] on icon "Play Audio" at bounding box center [471, 254] width 28 height 28
